Goal: Information Seeking & Learning: Find specific fact

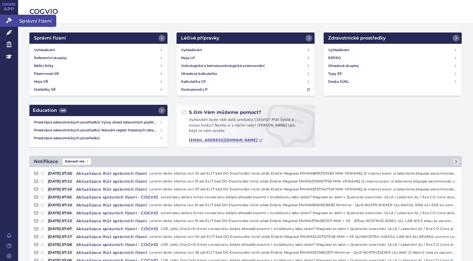
click at [8, 21] on icon at bounding box center [9, 21] width 6 height 6
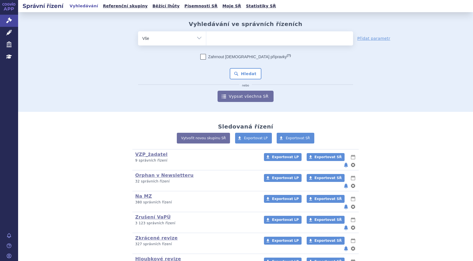
click at [210, 38] on input "search" at bounding box center [211, 37] width 3 height 7
type input "op"
type input "opd"
type input "opdi"
type input "opdiv"
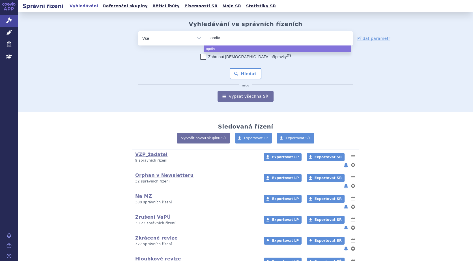
type input "opdivo"
select select "opdivo"
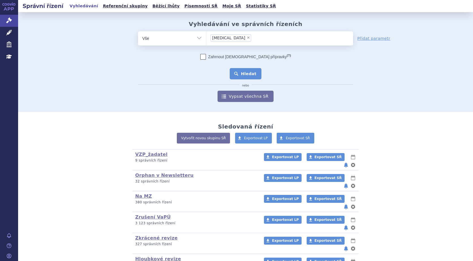
click at [241, 76] on button "Hledat" at bounding box center [246, 73] width 32 height 11
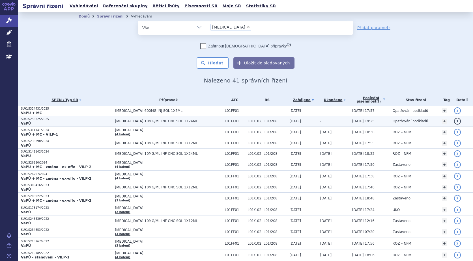
click at [25, 122] on strong "VaPÚ" at bounding box center [26, 124] width 10 height 4
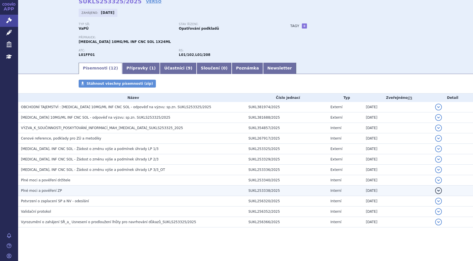
scroll to position [29, 0]
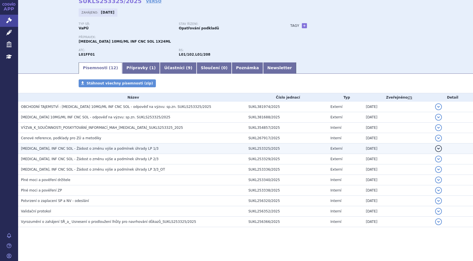
click at [77, 148] on span "OPDIVO, INF CNC SOL - Žádost o změnu výše a podmínek úhrady LP 1/3" at bounding box center [90, 149] width 138 height 4
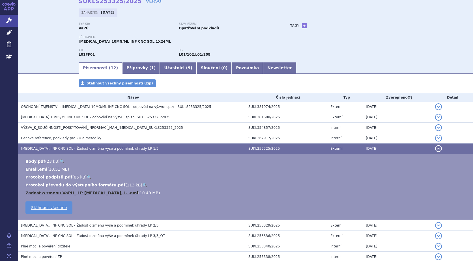
click at [90, 194] on link "Zadost o zmenu VaPU_ LP Opdivo, I. .eml" at bounding box center [81, 193] width 113 height 5
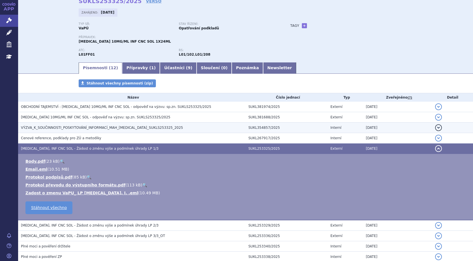
click at [50, 127] on span "VÝZVA_K_SOUČINNOSTI_POSKYTOVÁNÍ_INFORMACÍ_MAH_OPDIVO_SUKLS253325_2025" at bounding box center [102, 128] width 162 height 4
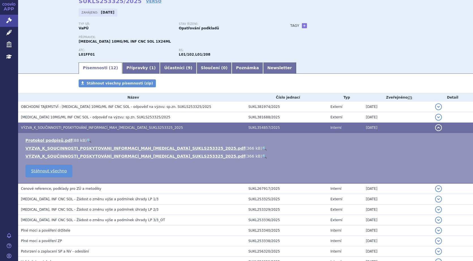
click at [50, 127] on span "VÝZVA_K_SOUČINNOSTI_POSKYTOVÁNÍ_INFORMACÍ_MAH_OPDIVO_SUKLS253325_2025" at bounding box center [102, 128] width 162 height 4
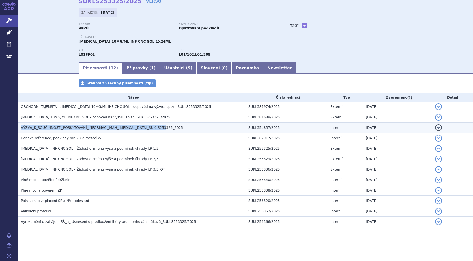
click at [50, 127] on span "VÝZVA_K_SOUČINNOSTI_POSKYTOVÁNÍ_INFORMACÍ_MAH_OPDIVO_SUKLS253325_2025" at bounding box center [102, 128] width 162 height 4
drag, startPoint x: 50, startPoint y: 127, endPoint x: 116, endPoint y: 130, distance: 66.2
click at [116, 130] on span "VÝZVA_K_SOUČINNOSTI_POSKYTOVÁNÍ_INFORMACÍ_MAH_OPDIVO_SUKLS253325_2025" at bounding box center [102, 128] width 162 height 4
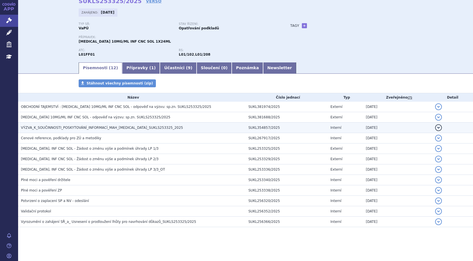
click at [117, 129] on span "VÝZVA_K_SOUČINNOSTI_POSKYTOVÁNÍ_INFORMACÍ_MAH_OPDIVO_SUKLS253325_2025" at bounding box center [102, 128] width 162 height 4
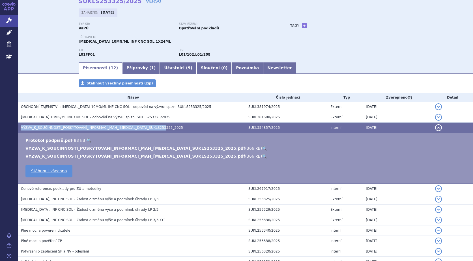
click at [117, 129] on span "VÝZVA_K_SOUČINNOSTI_POSKYTOVÁNÍ_INFORMACÍ_MAH_OPDIVO_SUKLS253325_2025" at bounding box center [102, 128] width 162 height 4
click at [262, 148] on link "🔍" at bounding box center [264, 148] width 5 height 5
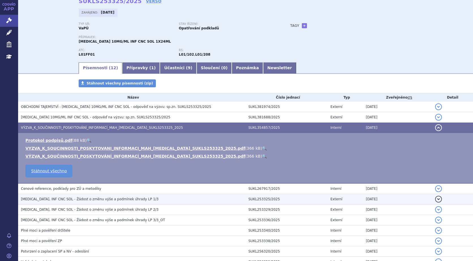
click at [100, 199] on span "OPDIVO, INF CNC SOL - Žádost o změnu výše a podmínek úhrady LP 1/3" at bounding box center [90, 199] width 138 height 4
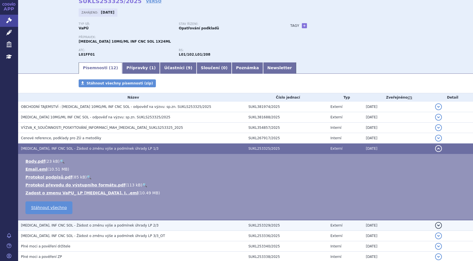
click at [93, 226] on span "OPDIVO, INF CNC SOL - Žádost o změnu výše a podmínek úhrady LP 2/3" at bounding box center [90, 226] width 138 height 4
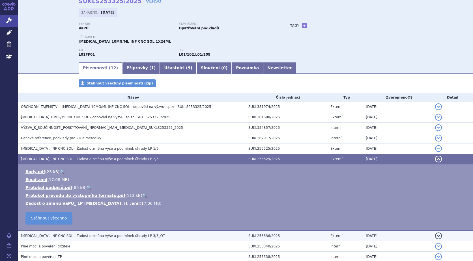
click at [92, 238] on span "OPDIVO, INF CNC SOL - Žádost o změnu výše a podmínek úhrady LP 3/3_OT" at bounding box center [93, 236] width 144 height 4
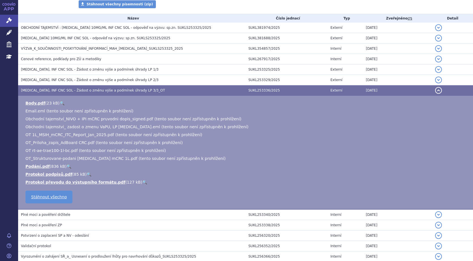
scroll to position [113, 0]
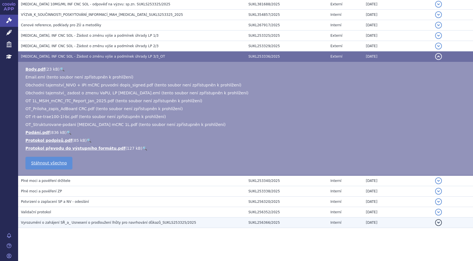
click at [82, 223] on span "Vyrozumění o zahájení SŘ_a_ Usnesení o prodloužení lhůty pro navrhování důkazů_…" at bounding box center [108, 223] width 175 height 4
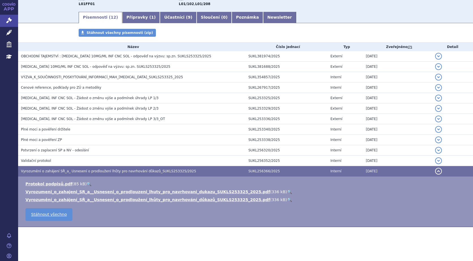
scroll to position [79, 0]
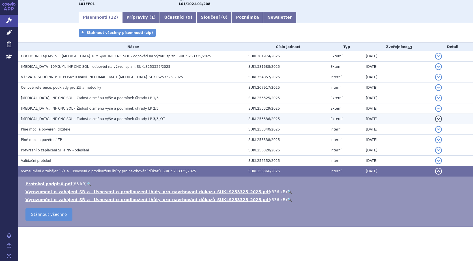
click at [40, 118] on span "OPDIVO, INF CNC SOL - Žádost o změnu výše a podmínek úhrady LP 3/3_OT" at bounding box center [93, 119] width 144 height 4
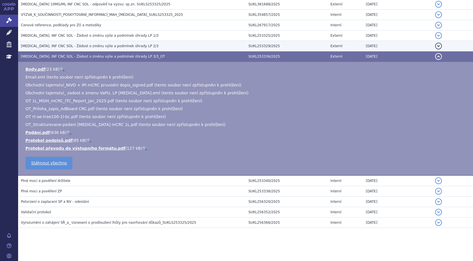
click at [47, 46] on span "OPDIVO, INF CNC SOL - Žádost o změnu výše a podmínek úhrady LP 2/3" at bounding box center [90, 46] width 138 height 4
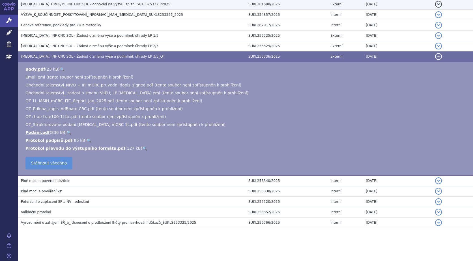
scroll to position [95, 0]
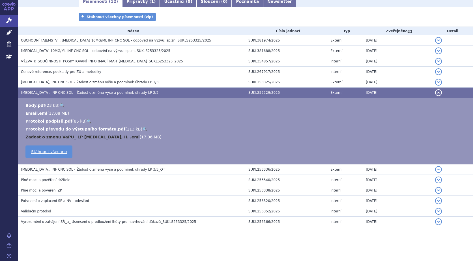
click at [79, 136] on link "Zadost o zmenu VaPU_ LP Opdivo, II. .eml" at bounding box center [82, 137] width 114 height 5
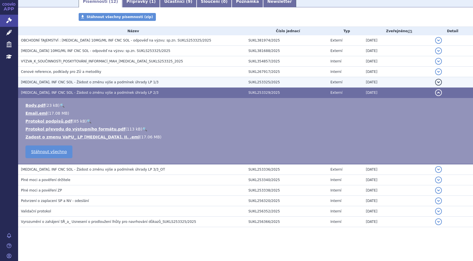
click at [50, 81] on span "OPDIVO, INF CNC SOL - Žádost o změnu výše a podmínek úhrady LP 1/3" at bounding box center [90, 82] width 138 height 4
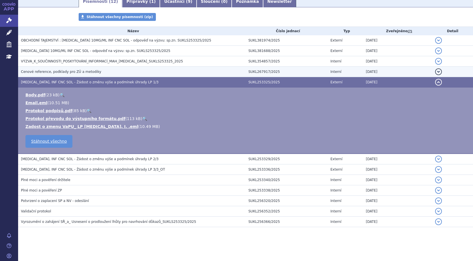
click at [49, 73] on span "Cenové reference, podklady pro ZÚ a metodiky" at bounding box center [61, 72] width 80 height 4
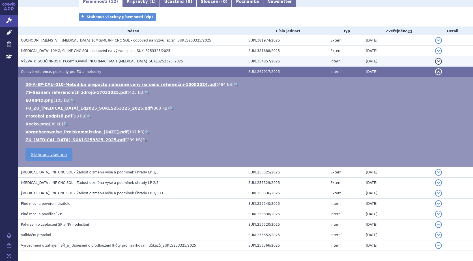
click at [49, 61] on span "VÝZVA_K_SOUČINNOSTI_POSKYTOVÁNÍ_INFORMACÍ_MAH_OPDIVO_SUKLS253325_2025" at bounding box center [102, 61] width 162 height 4
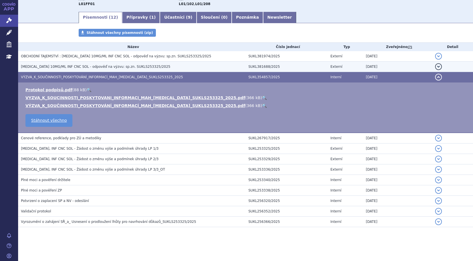
click at [54, 66] on span "Opdivo 10MG/ML INF CNC SOL - odpověď na výzvu: sp.zn. SUKLS253325/2025" at bounding box center [95, 67] width 149 height 4
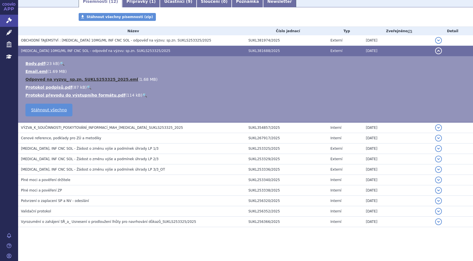
click at [59, 78] on link "Odpoved na vyzvu_ sp.zn. SUKLS253325_2025.eml" at bounding box center [81, 79] width 113 height 5
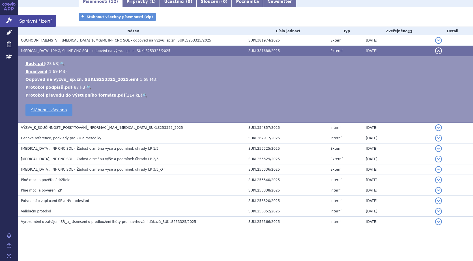
click at [10, 20] on icon at bounding box center [9, 21] width 6 height 6
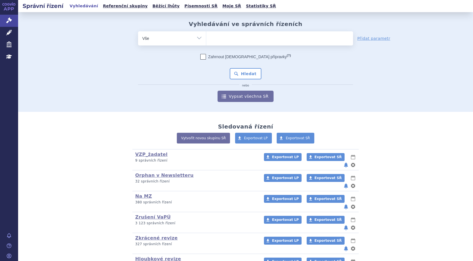
click at [225, 36] on ul at bounding box center [279, 37] width 147 height 12
click at [206, 36] on select at bounding box center [206, 38] width 0 height 14
type input "Sr"
type input "Src"
type input "Srcl"
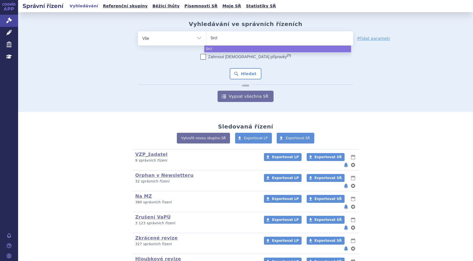
type input "Srcli"
type input "Srclis"
type input "Srclisa"
type input "Srcli"
type input "Srcl"
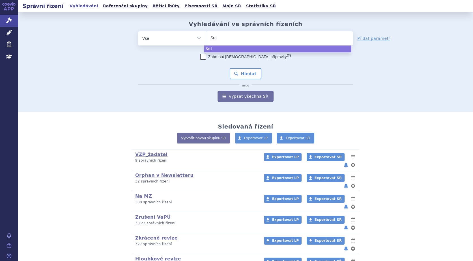
type input "Sr"
type input "S"
type input "Sar"
type input "Sarc"
type input "Sarcl"
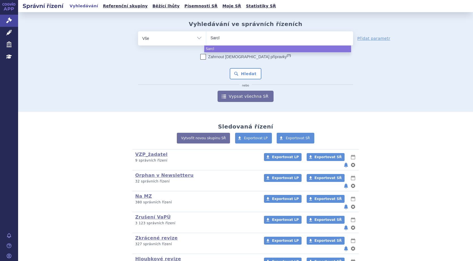
type input "Sarcli"
type input "Sarclis"
type input "Sarclisa"
select select "Sarclisa"
click at [242, 76] on button "Hledat" at bounding box center [246, 73] width 32 height 11
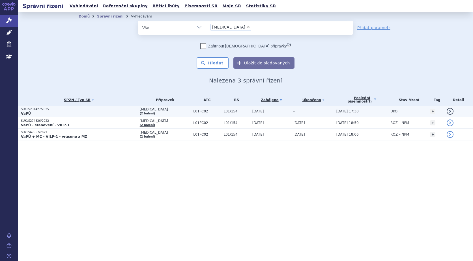
click at [33, 110] on p "SUKLS231427/2025" at bounding box center [79, 109] width 116 height 4
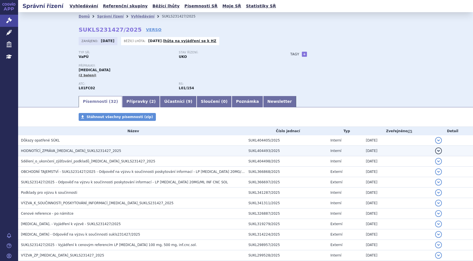
click at [53, 151] on span "HODNOTÍCÍ_ZPRÁVA_[MEDICAL_DATA]_SUKLS231427_2025" at bounding box center [71, 151] width 100 height 4
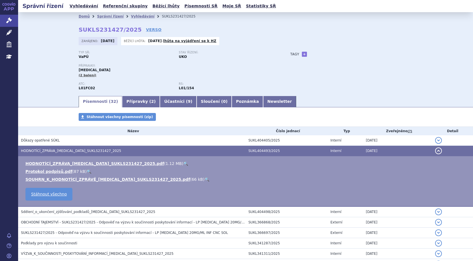
click at [183, 164] on link "🔍" at bounding box center [185, 163] width 5 height 5
